Goal: Information Seeking & Learning: Learn about a topic

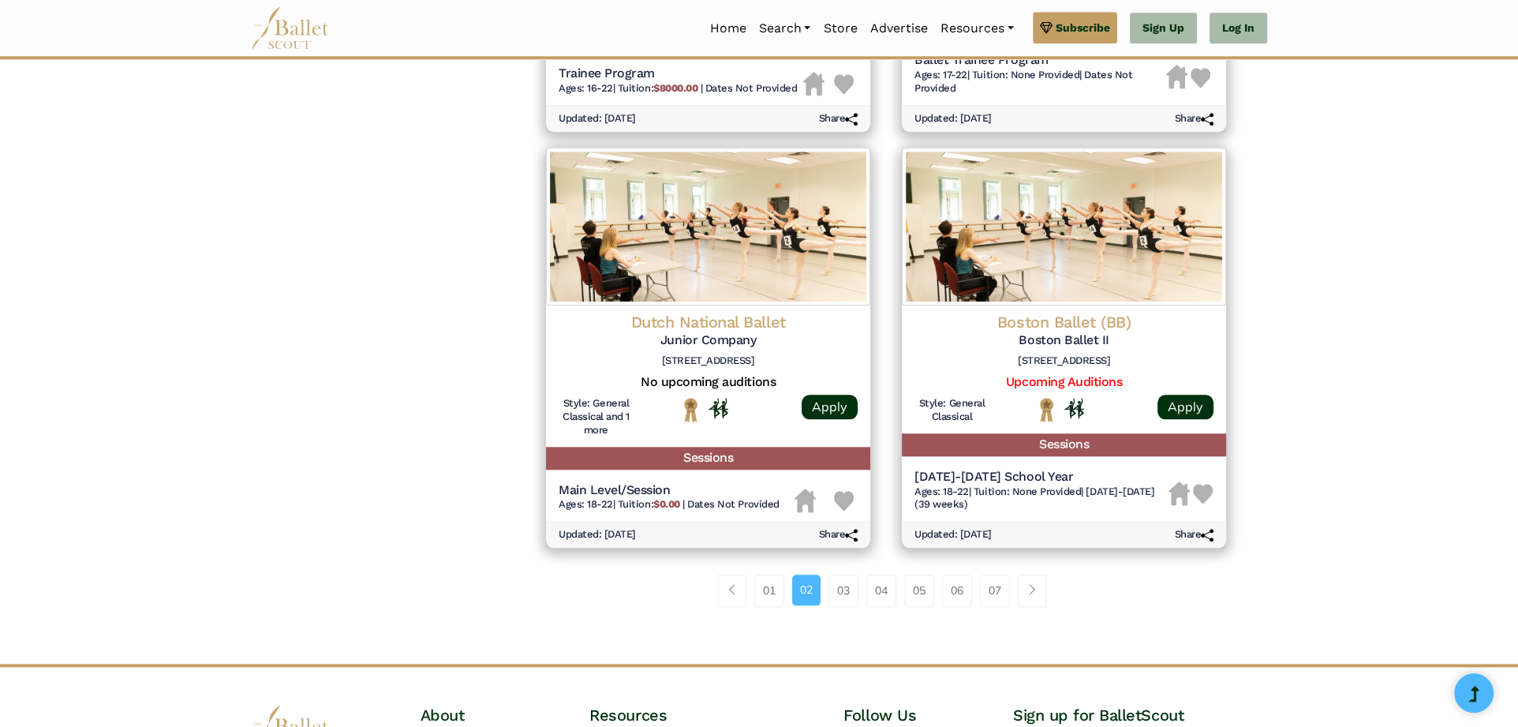
scroll to position [1869, 0]
click at [835, 600] on link "03" at bounding box center [843, 590] width 30 height 32
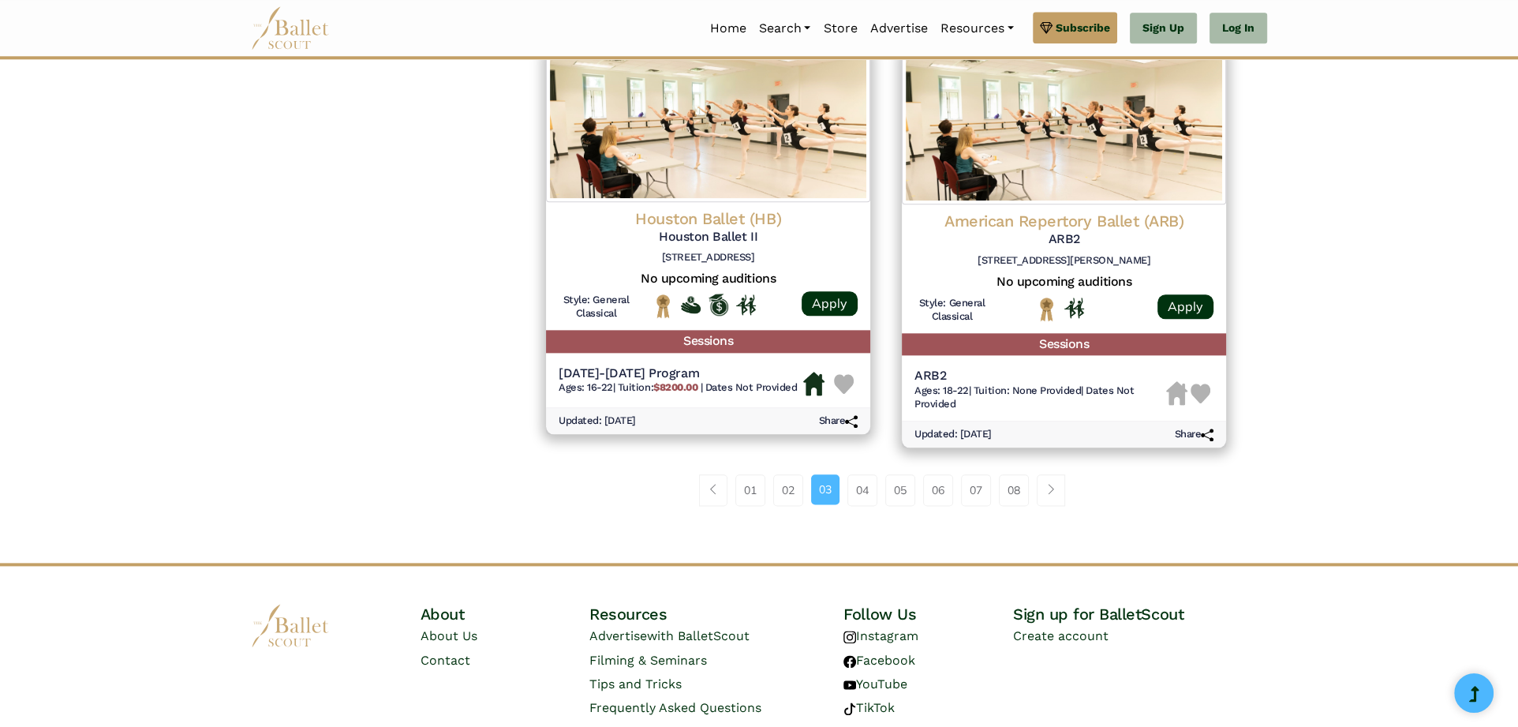
scroll to position [2022, 0]
click at [863, 496] on link "04" at bounding box center [862, 490] width 30 height 32
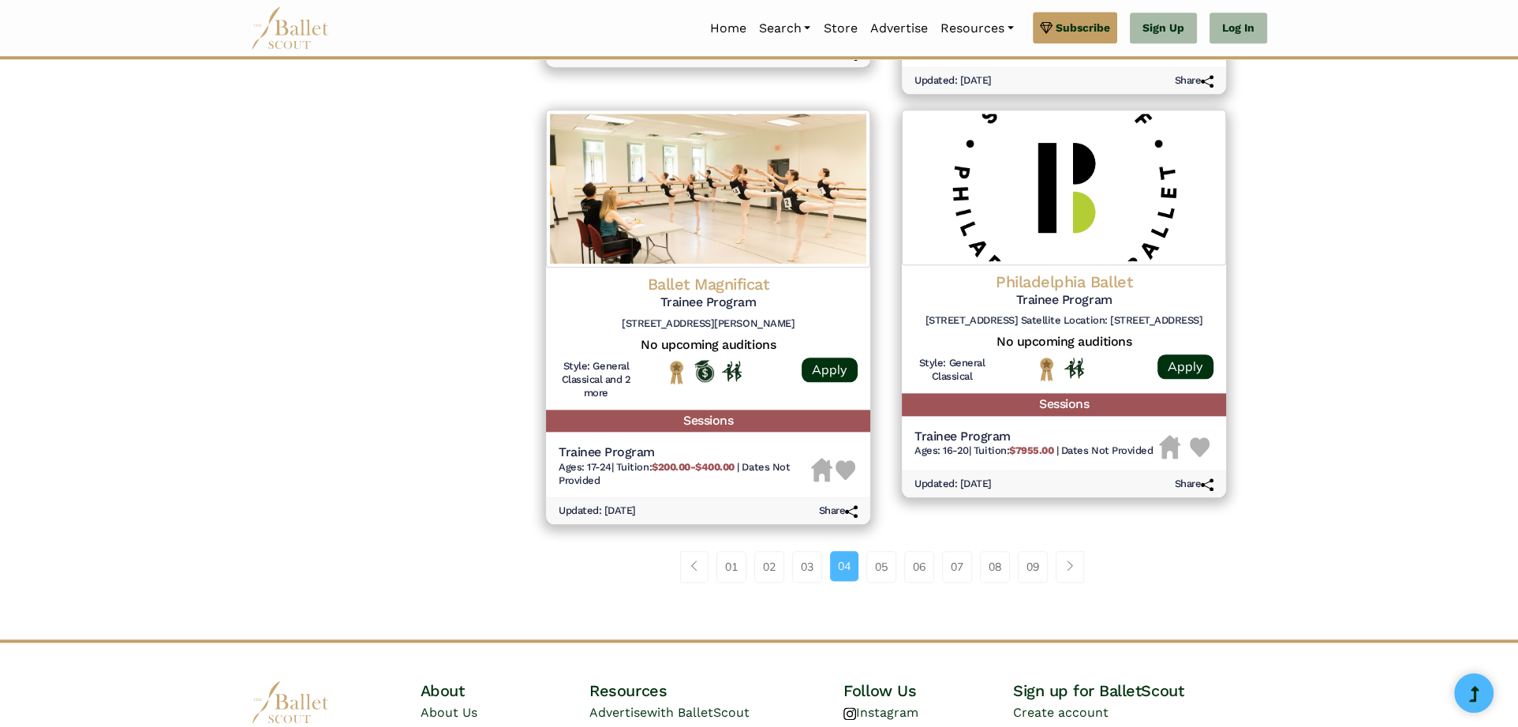
scroll to position [1959, 0]
click at [871, 572] on link "05" at bounding box center [881, 567] width 30 height 32
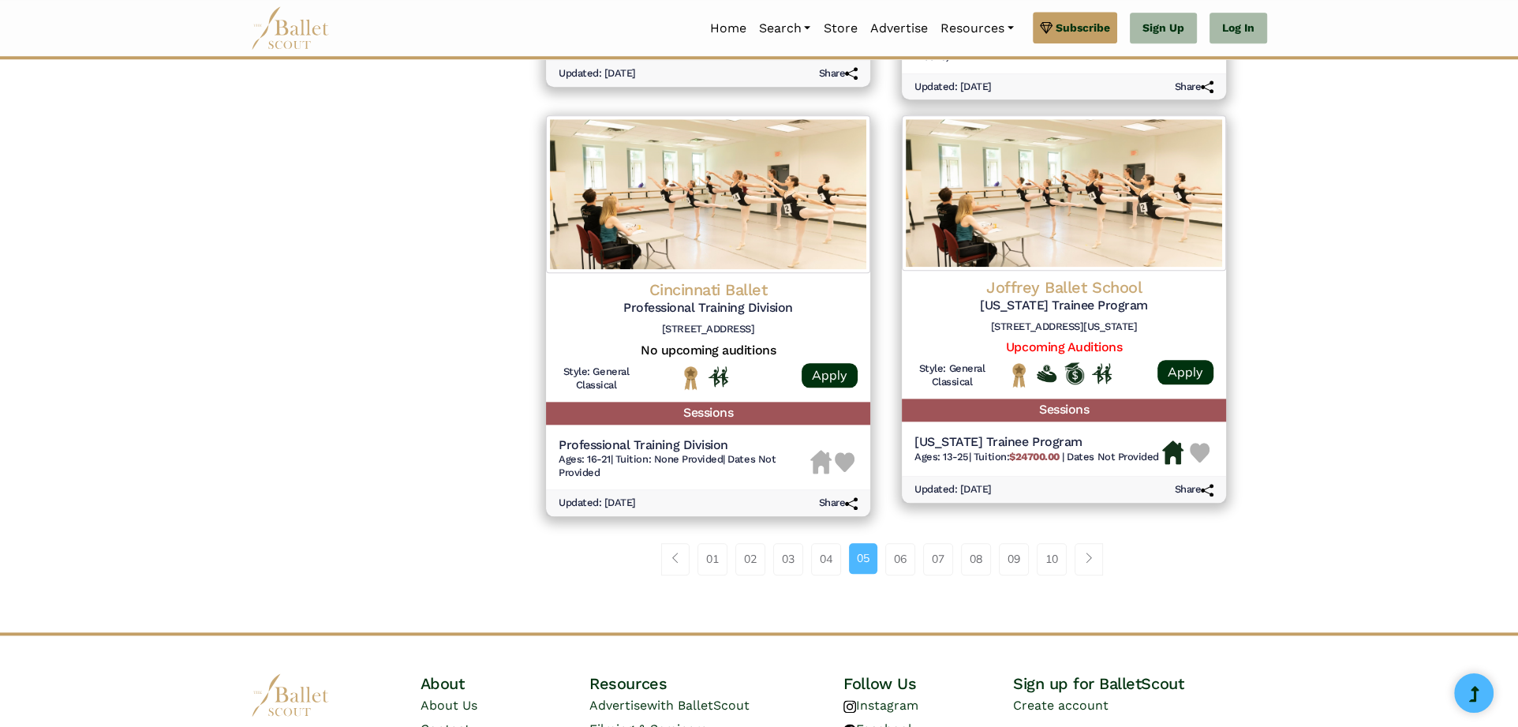
scroll to position [1928, 0]
click at [897, 566] on link "06" at bounding box center [900, 558] width 30 height 32
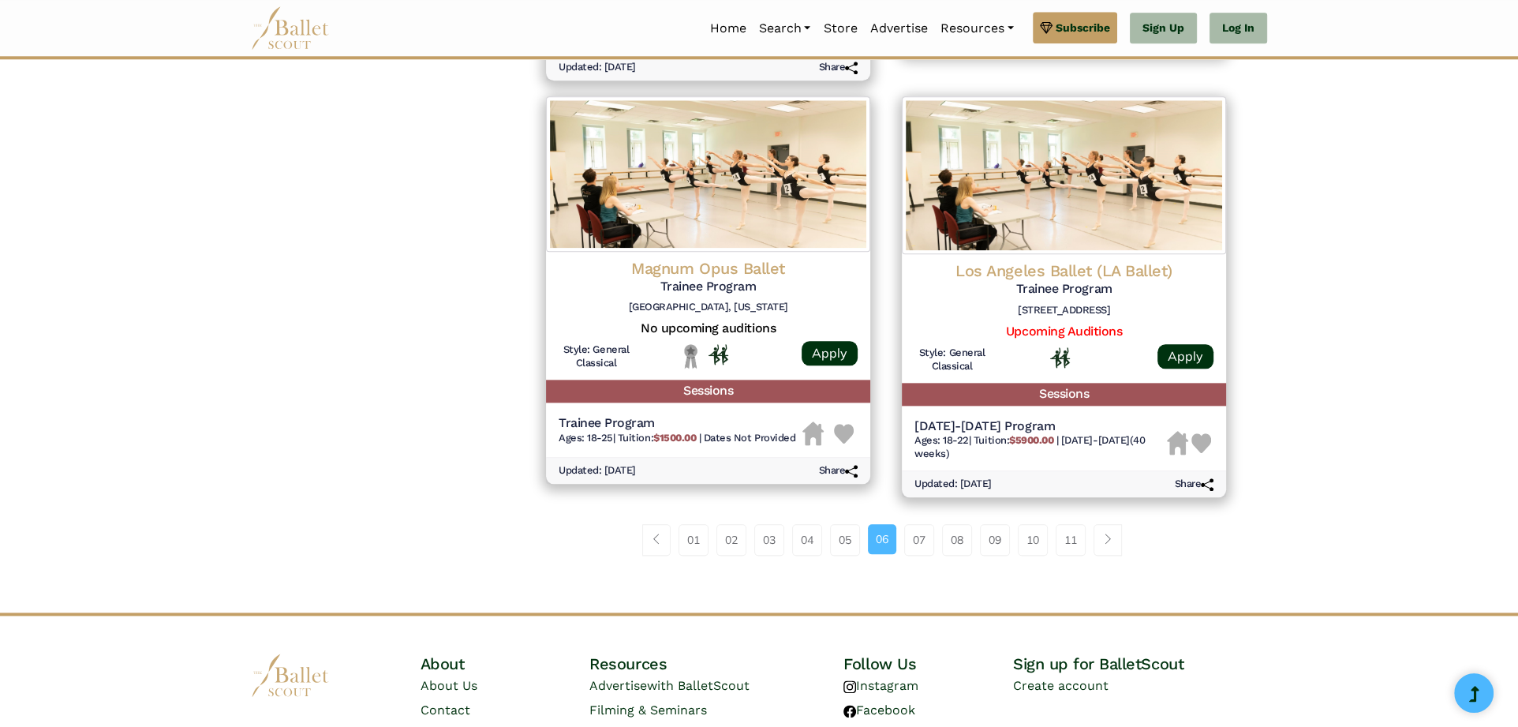
scroll to position [1961, 0]
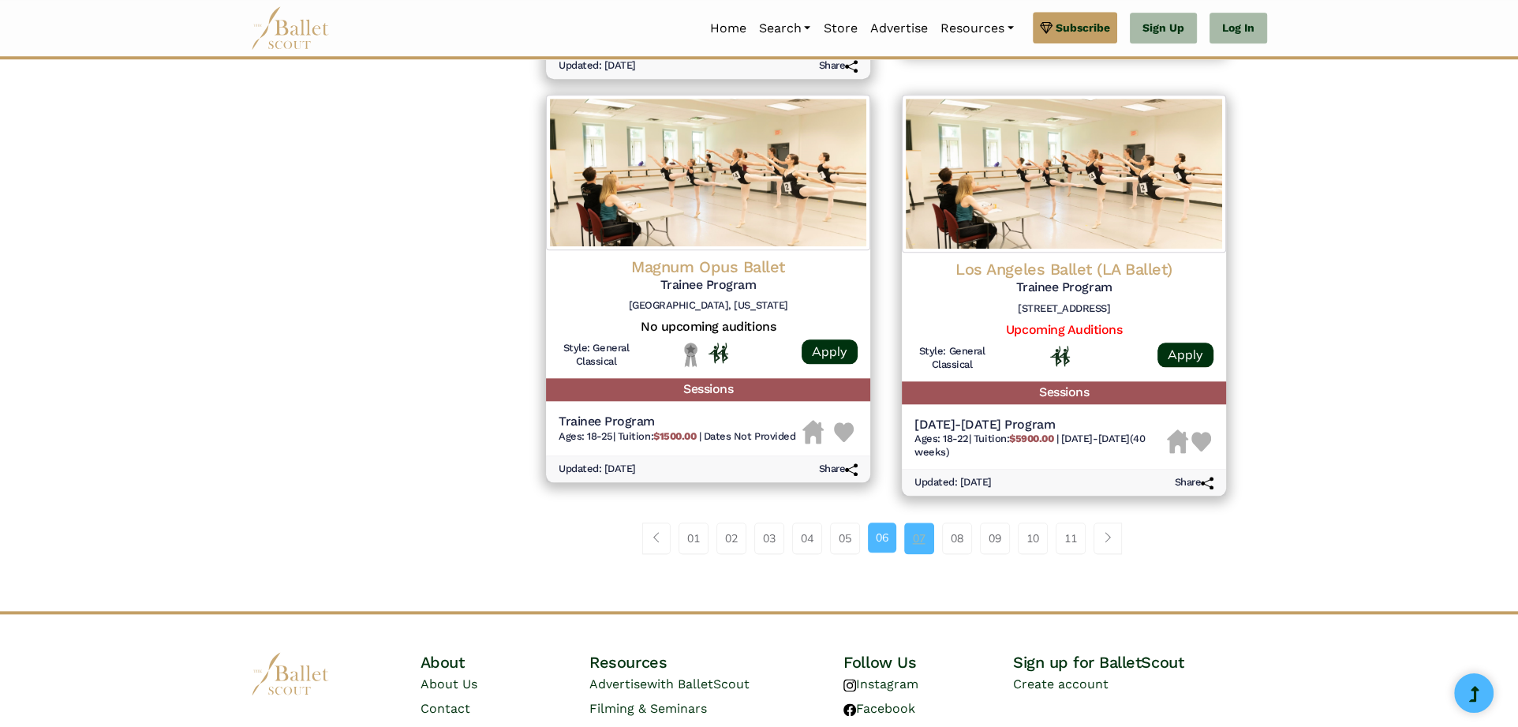
click at [926, 545] on link "07" at bounding box center [919, 538] width 30 height 32
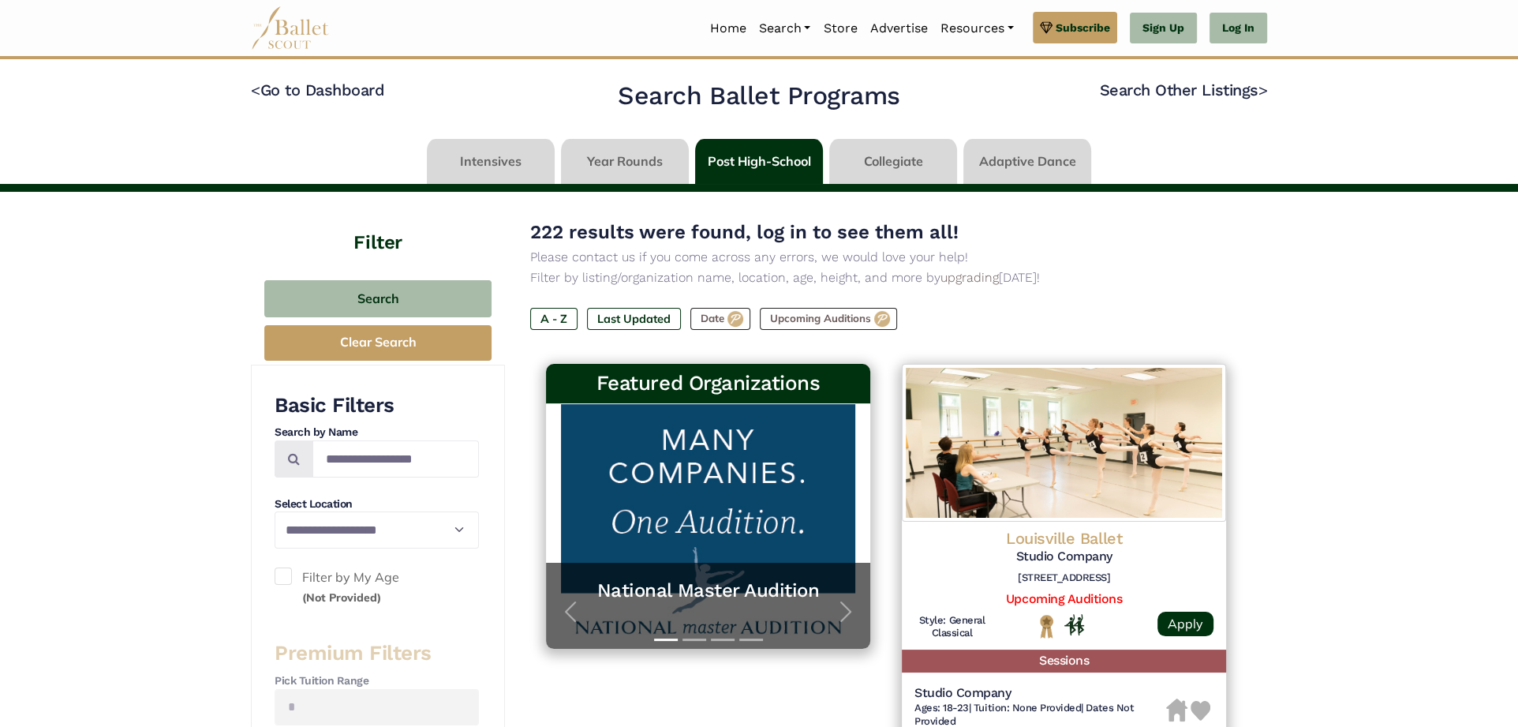
click at [496, 170] on link at bounding box center [491, 161] width 128 height 45
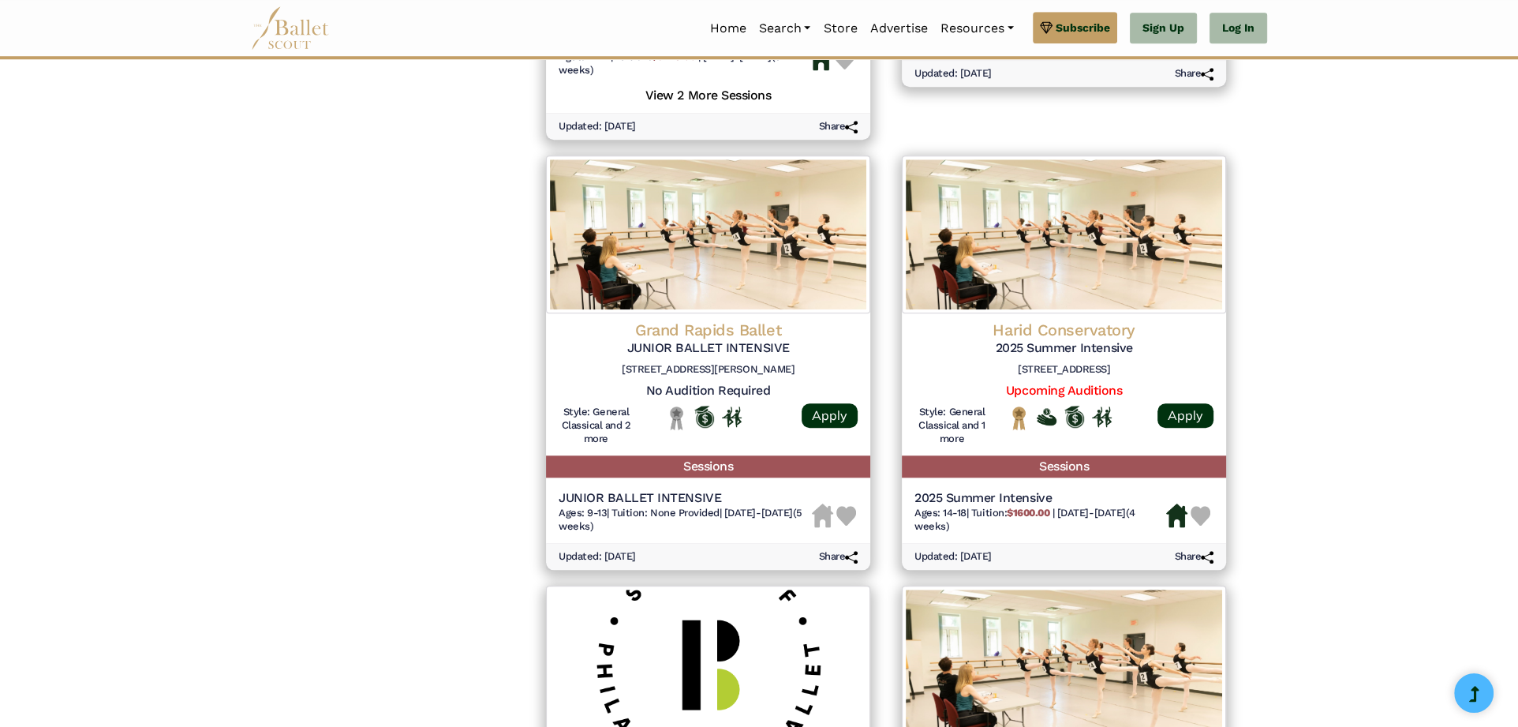
scroll to position [1551, 0]
